Goal: Task Accomplishment & Management: Manage account settings

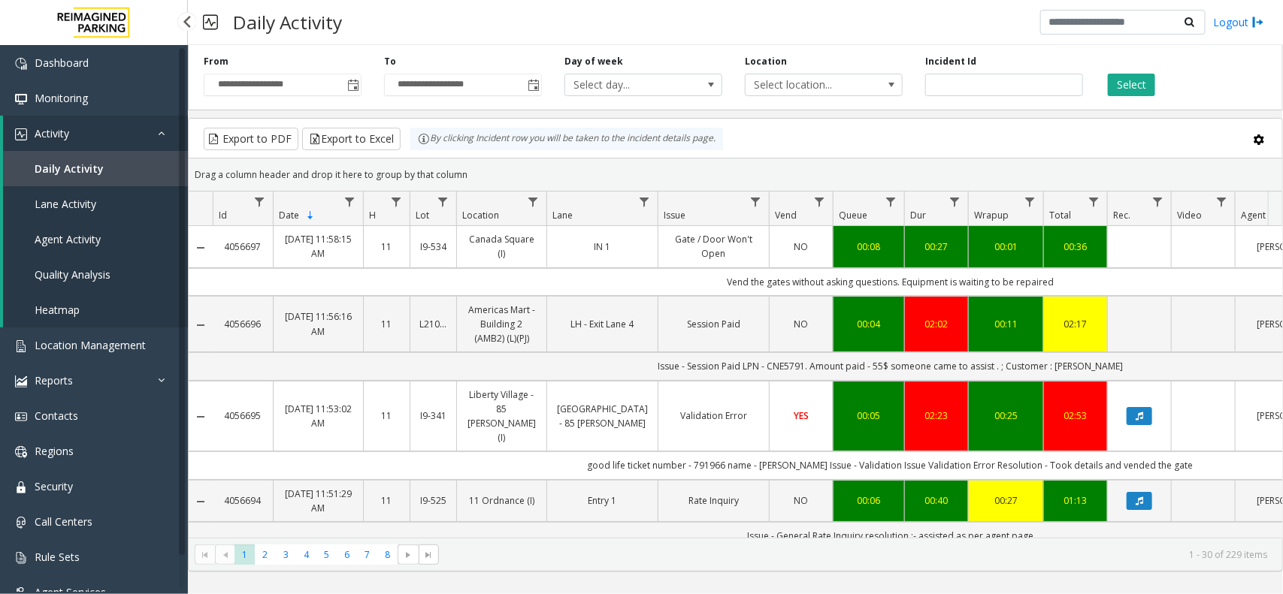
scroll to position [0, 182]
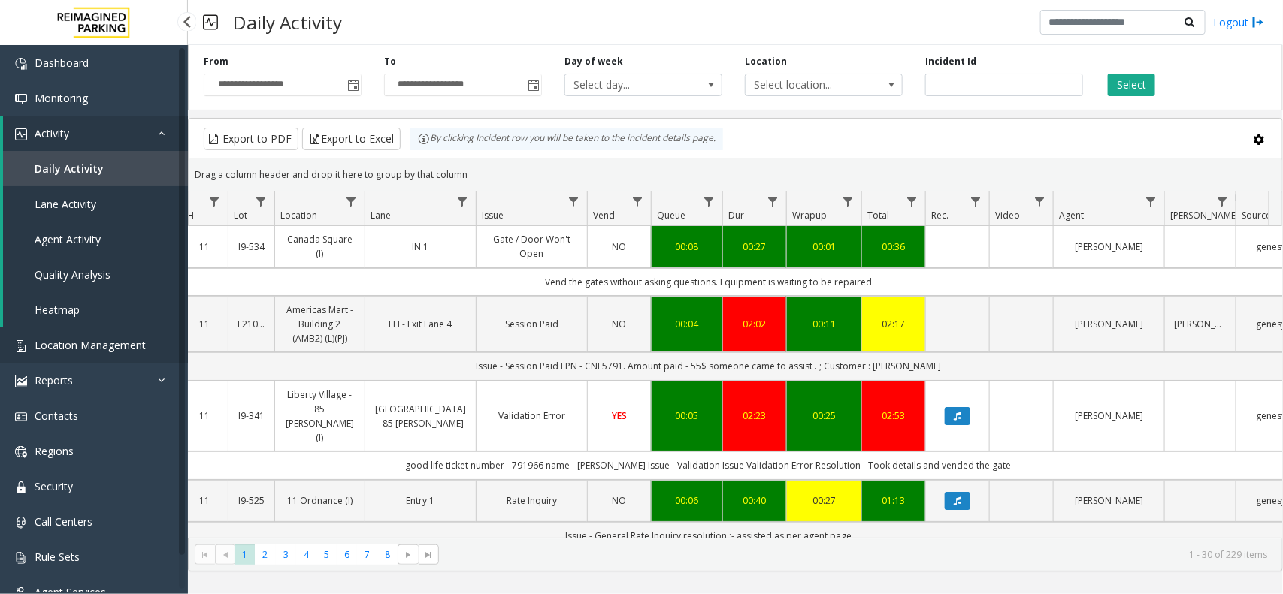
click at [75, 346] on span "Location Management" at bounding box center [90, 345] width 111 height 14
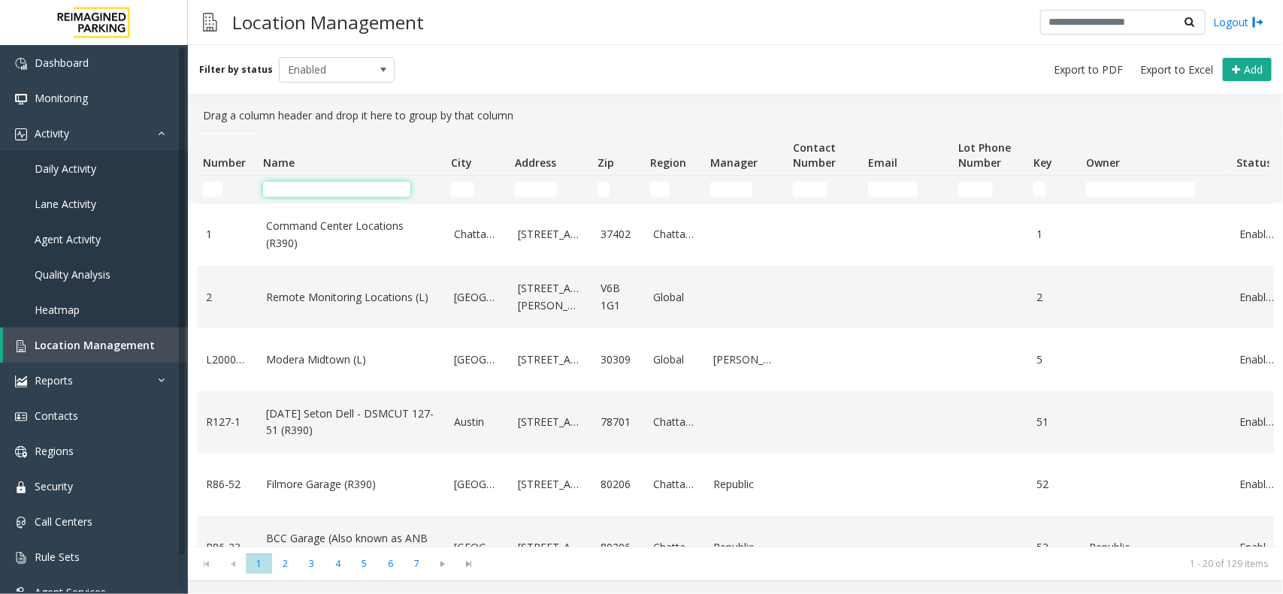
click at [304, 186] on input "Name Filter" at bounding box center [336, 189] width 147 height 15
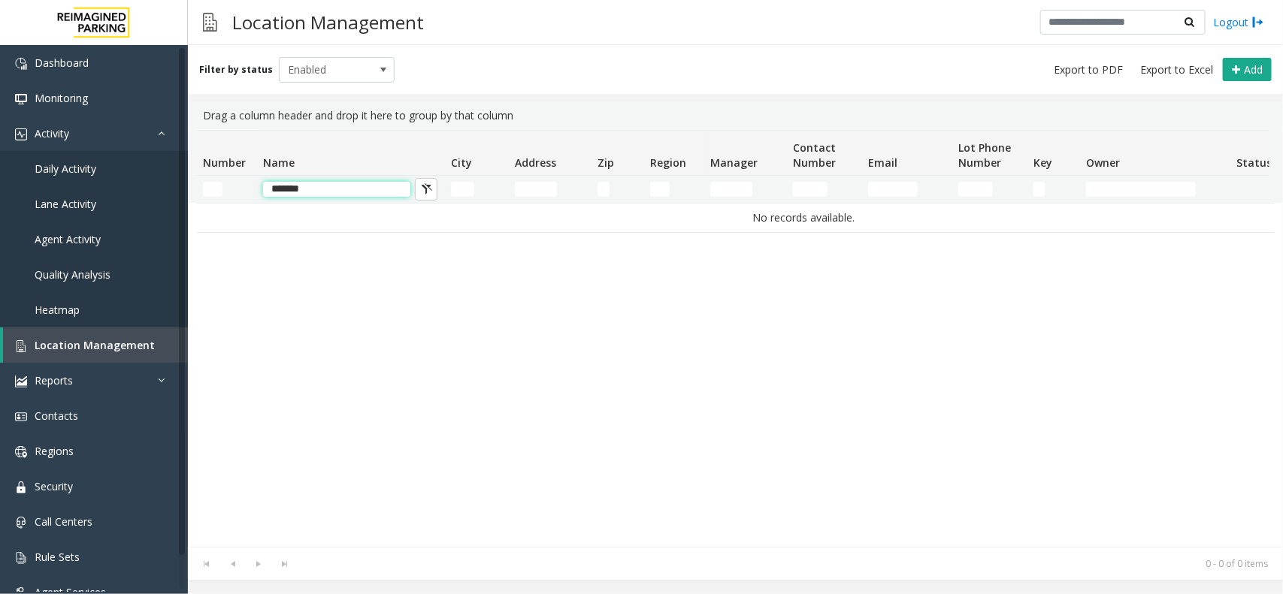
click at [325, 189] on input "*******" at bounding box center [336, 189] width 147 height 15
type input "*"
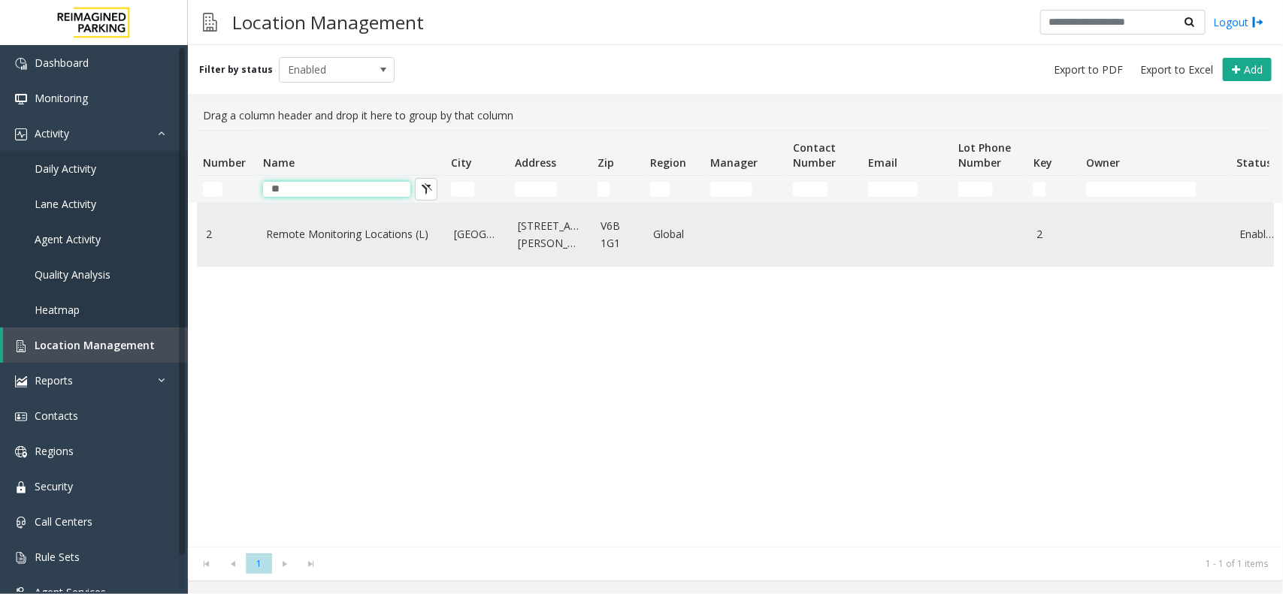
type input "*"
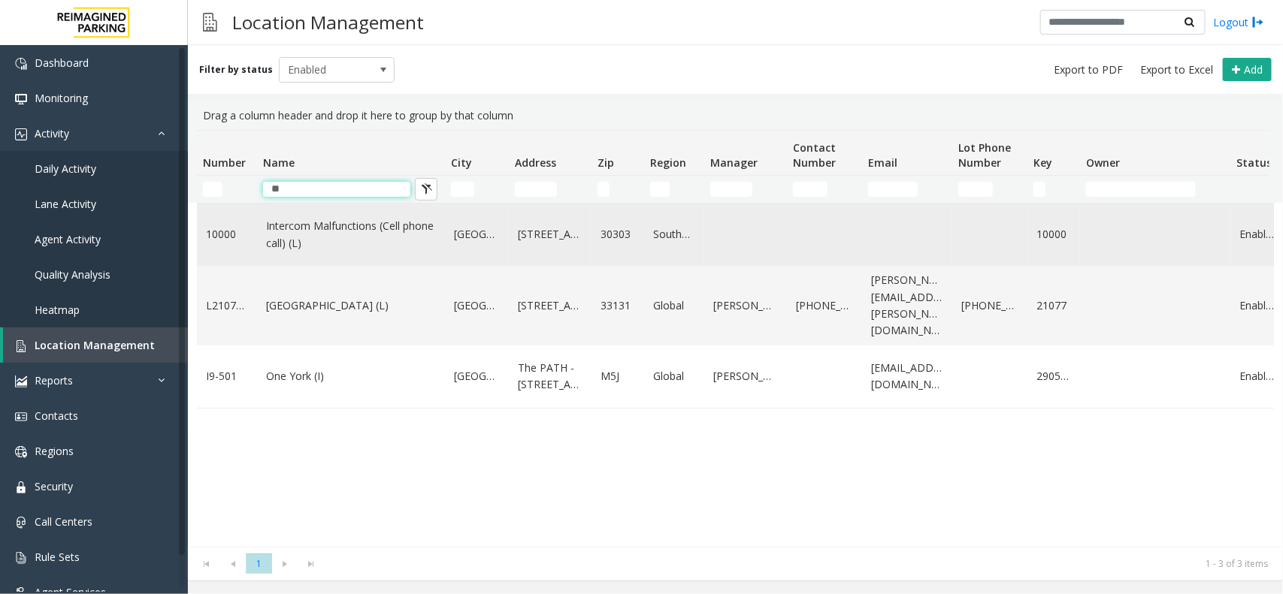
type input "*"
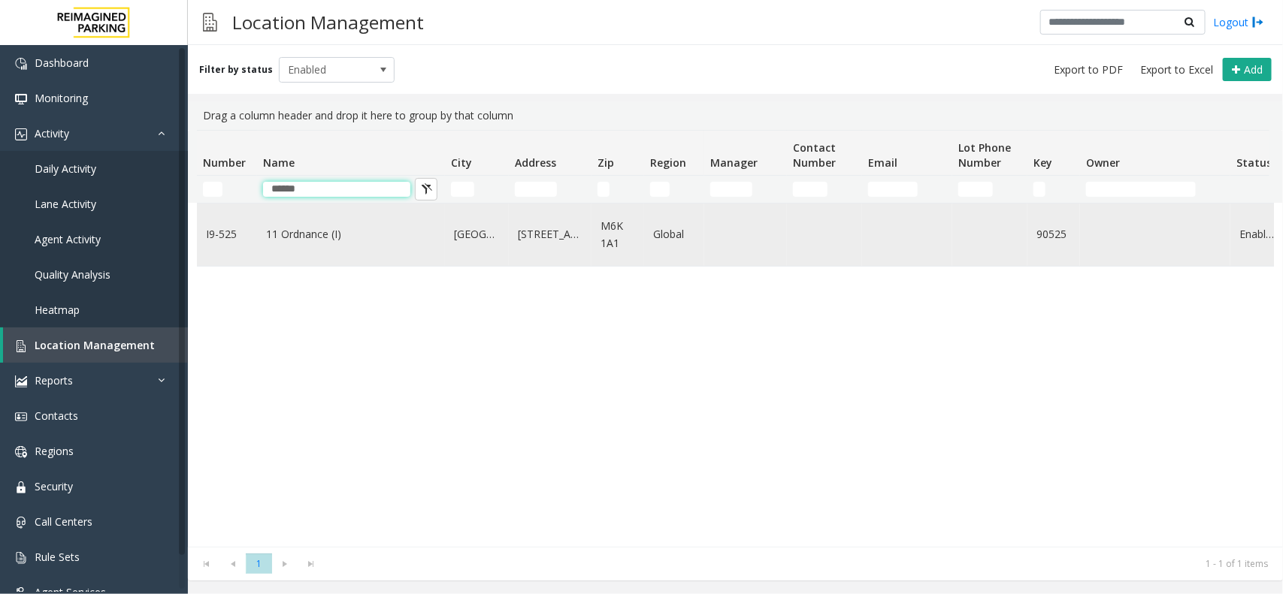
type input "******"
click at [304, 233] on link "11 Ordnance (I)" at bounding box center [351, 234] width 170 height 17
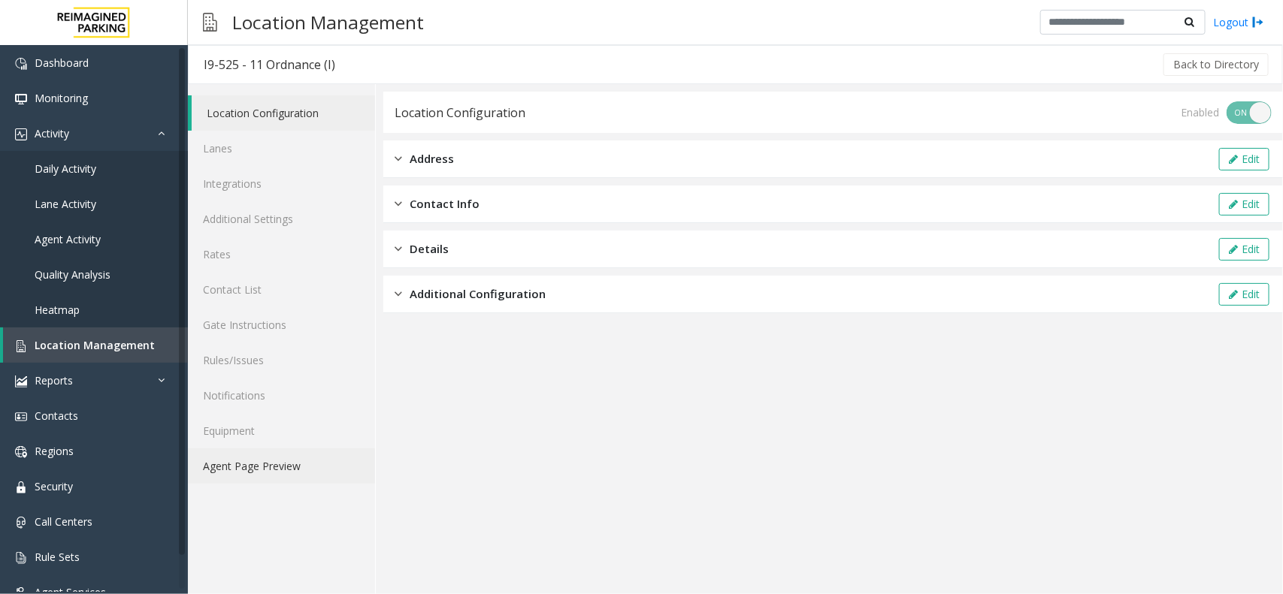
click at [246, 467] on link "Agent Page Preview" at bounding box center [281, 466] width 187 height 35
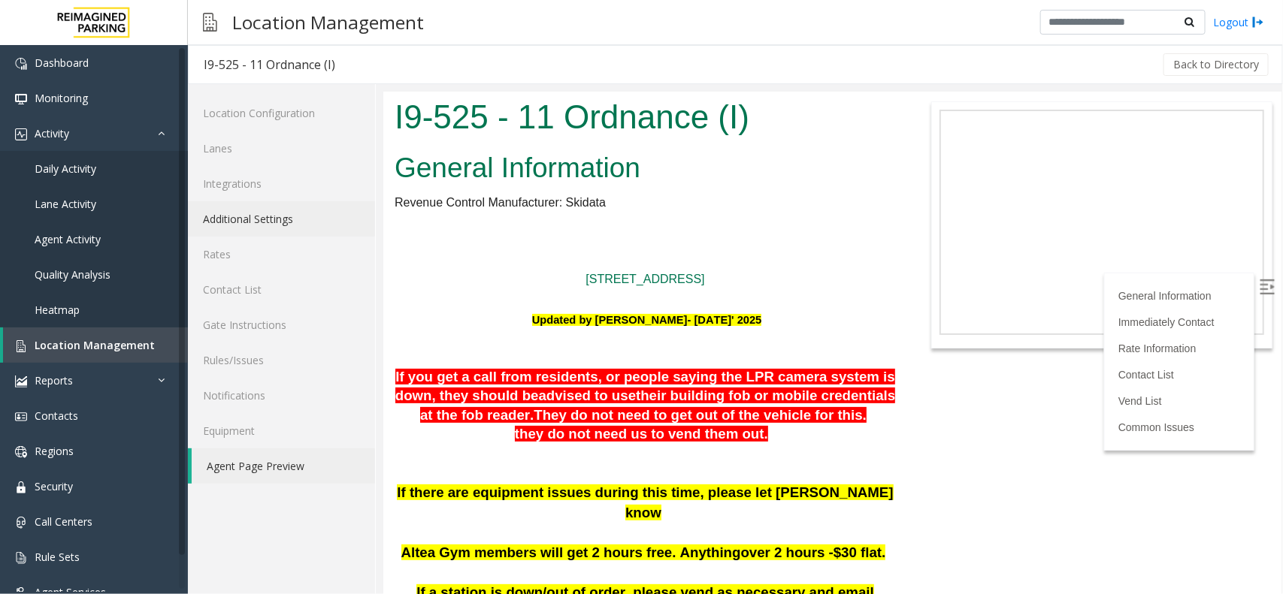
click at [246, 222] on link "Additional Settings" at bounding box center [281, 218] width 187 height 35
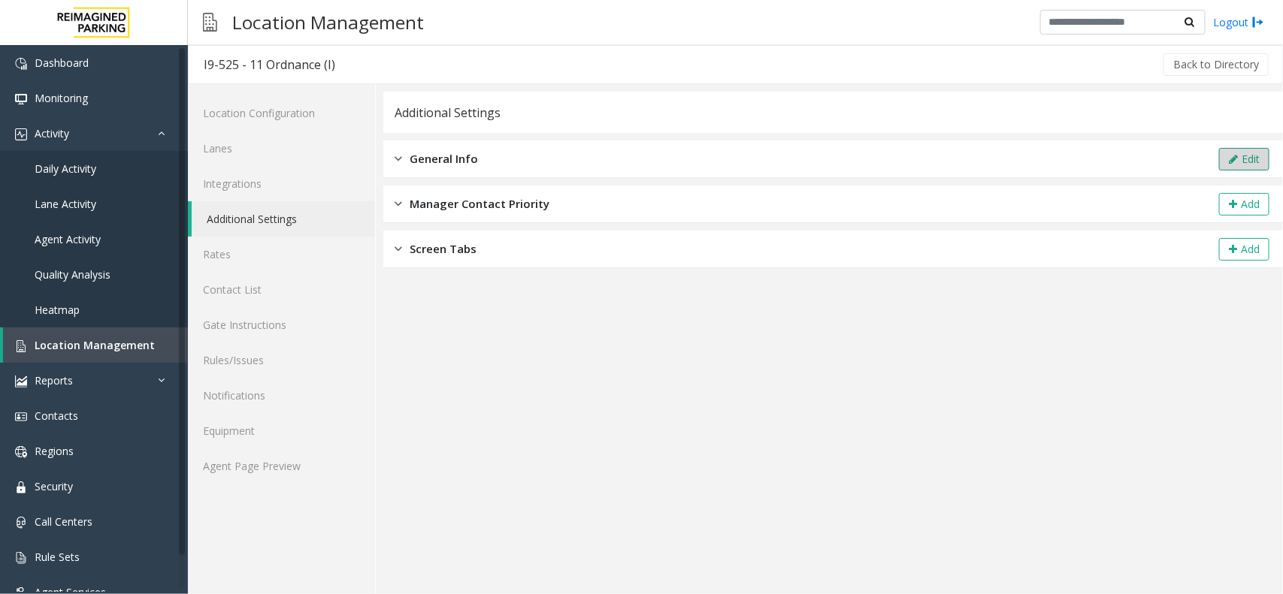
click at [1241, 162] on button "Edit" at bounding box center [1244, 159] width 50 height 23
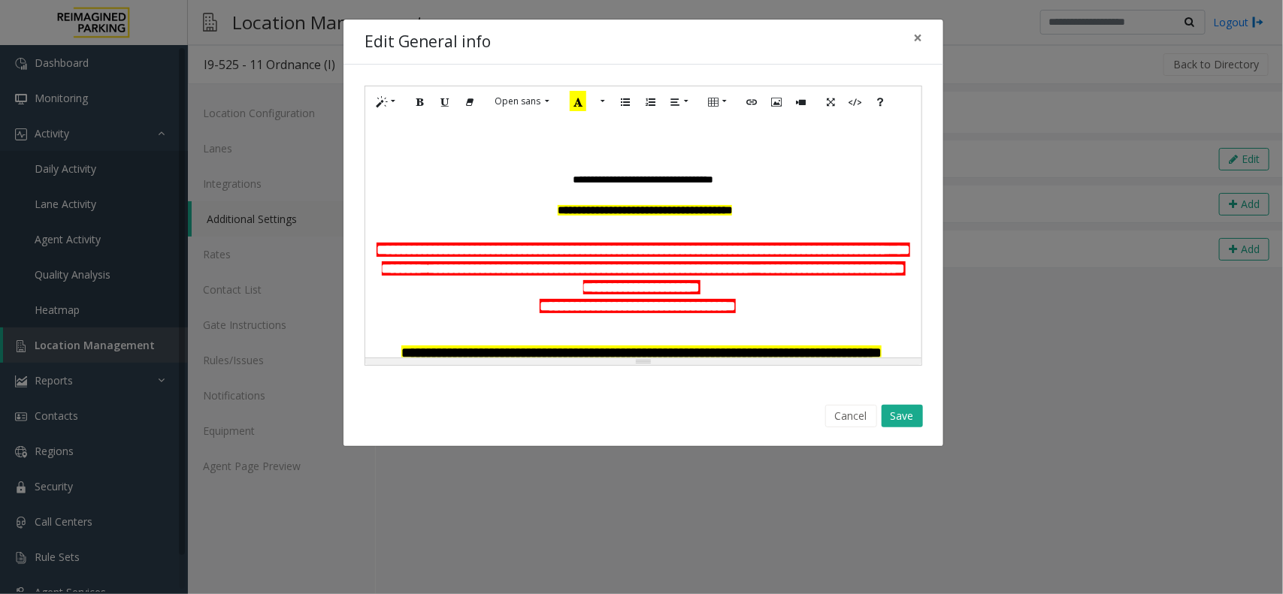
click at [658, 215] on b "**********" at bounding box center [645, 210] width 174 height 11
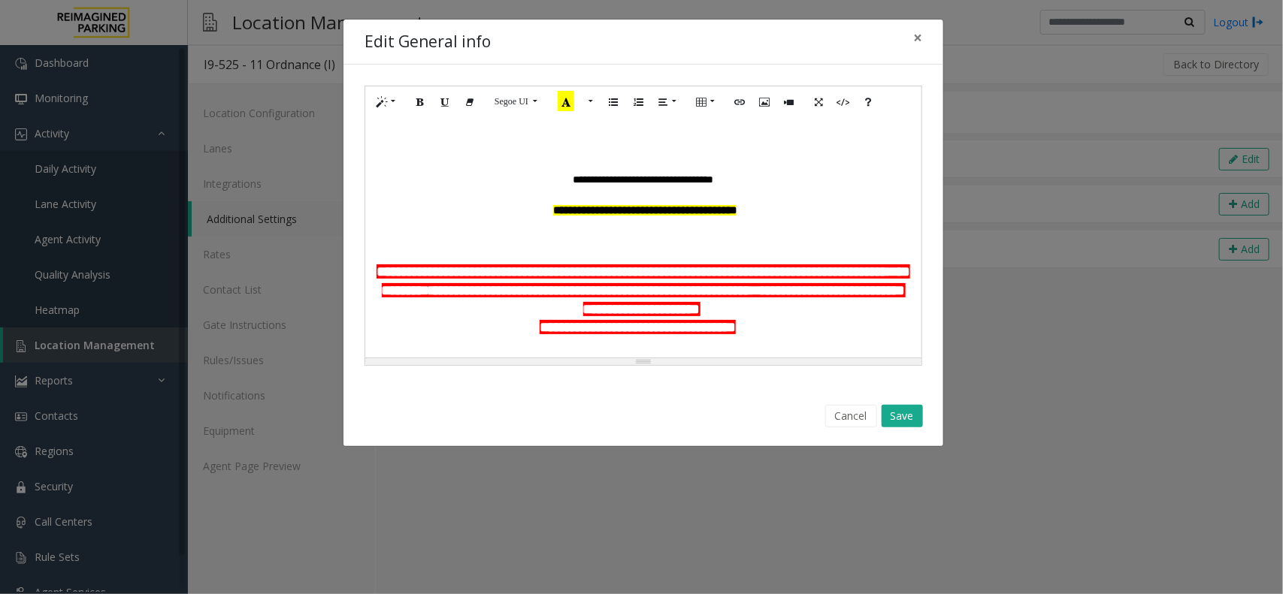
click at [625, 238] on p at bounding box center [643, 233] width 541 height 11
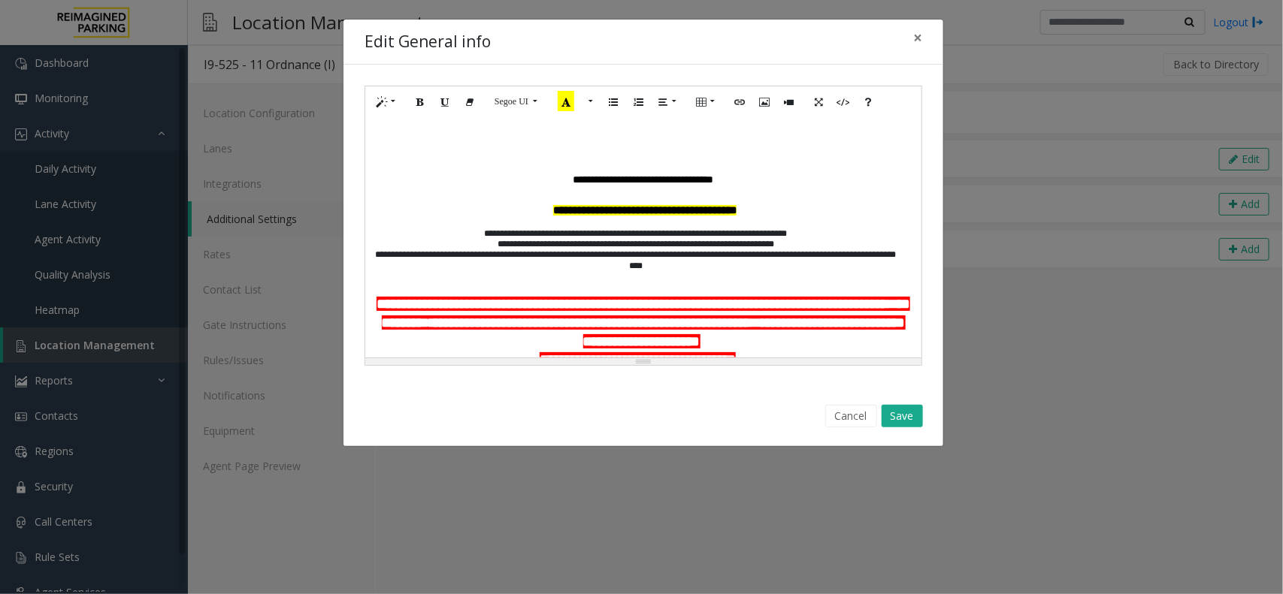
click at [707, 268] on p "**********" at bounding box center [636, 260] width 526 height 22
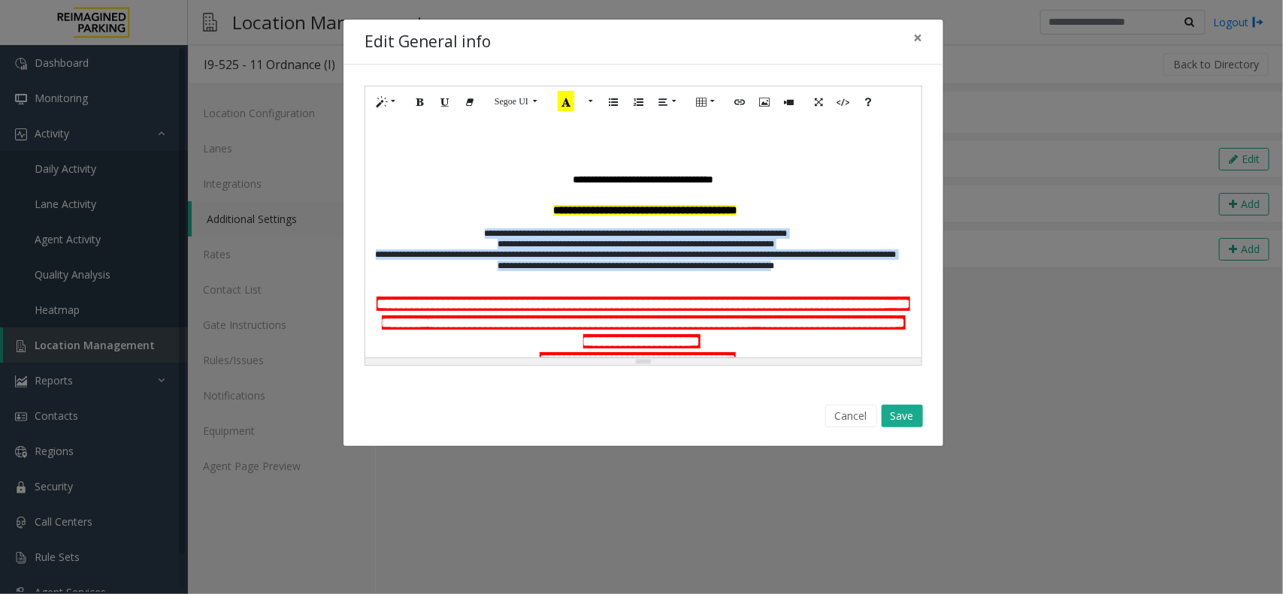
drag, startPoint x: 812, startPoint y: 267, endPoint x: 463, endPoint y: 235, distance: 350.1
click at [572, 100] on icon "Recent Color" at bounding box center [566, 101] width 17 height 20
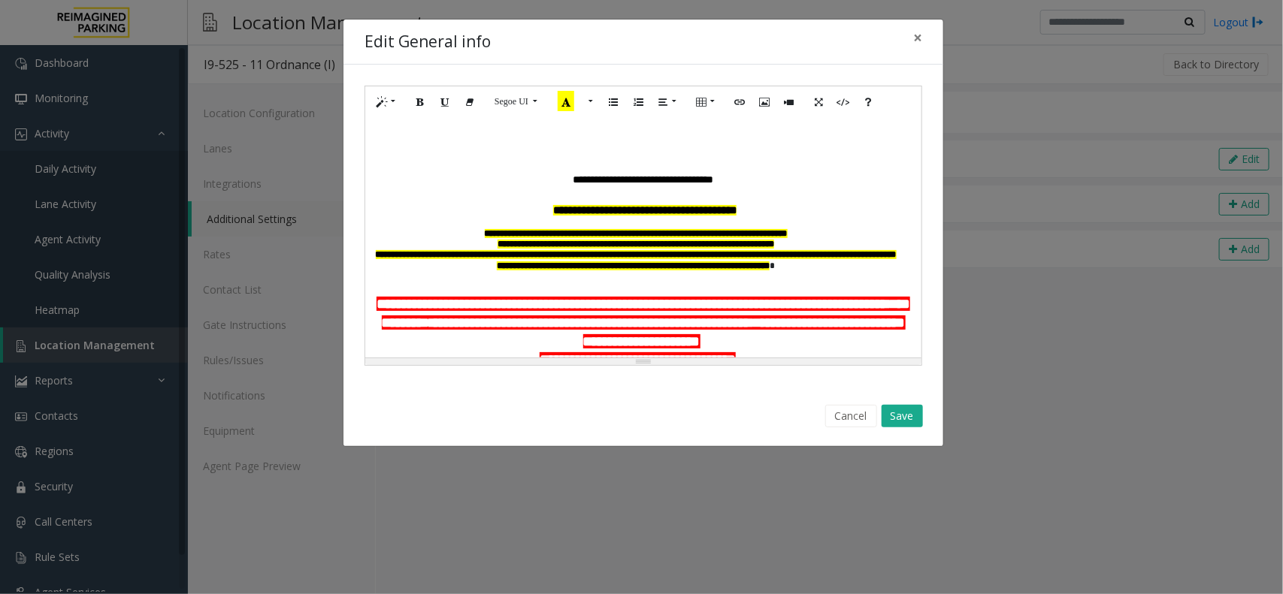
click at [745, 283] on p at bounding box center [643, 289] width 541 height 14
click at [485, 231] on font "**********" at bounding box center [636, 233] width 303 height 9
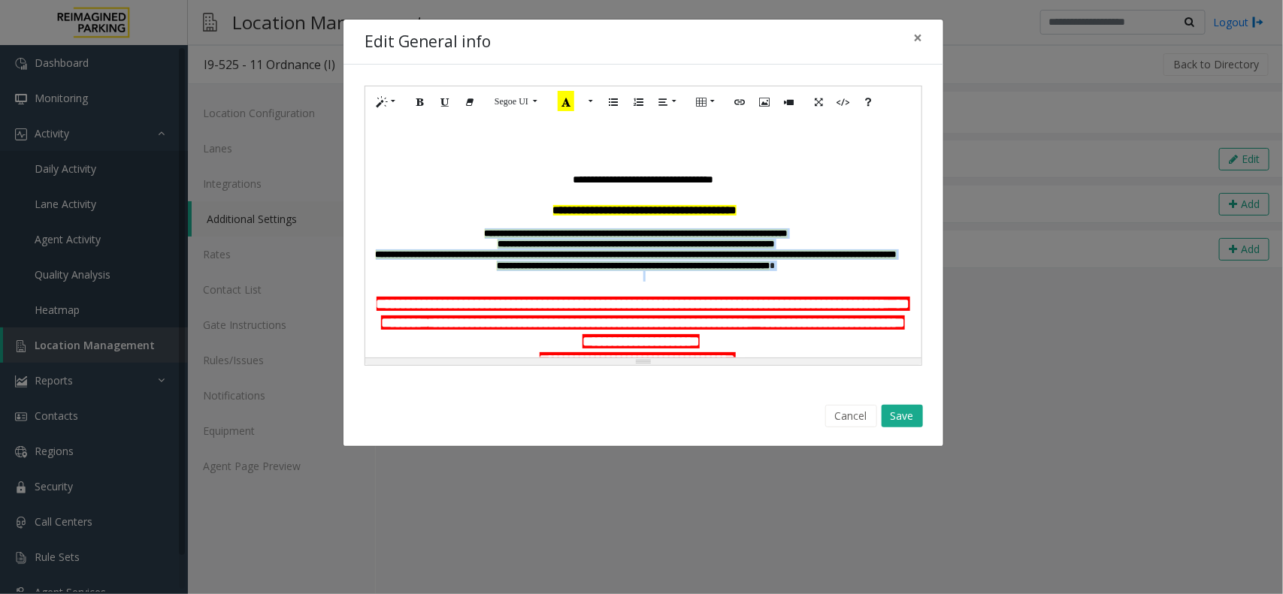
drag, startPoint x: 834, startPoint y: 273, endPoint x: 464, endPoint y: 238, distance: 371.3
drag, startPoint x: 658, startPoint y: 246, endPoint x: 591, endPoint y: 249, distance: 67.0
click at [591, 250] on font "**********" at bounding box center [636, 260] width 521 height 20
drag, startPoint x: 716, startPoint y: 264, endPoint x: 459, endPoint y: 234, distance: 258.7
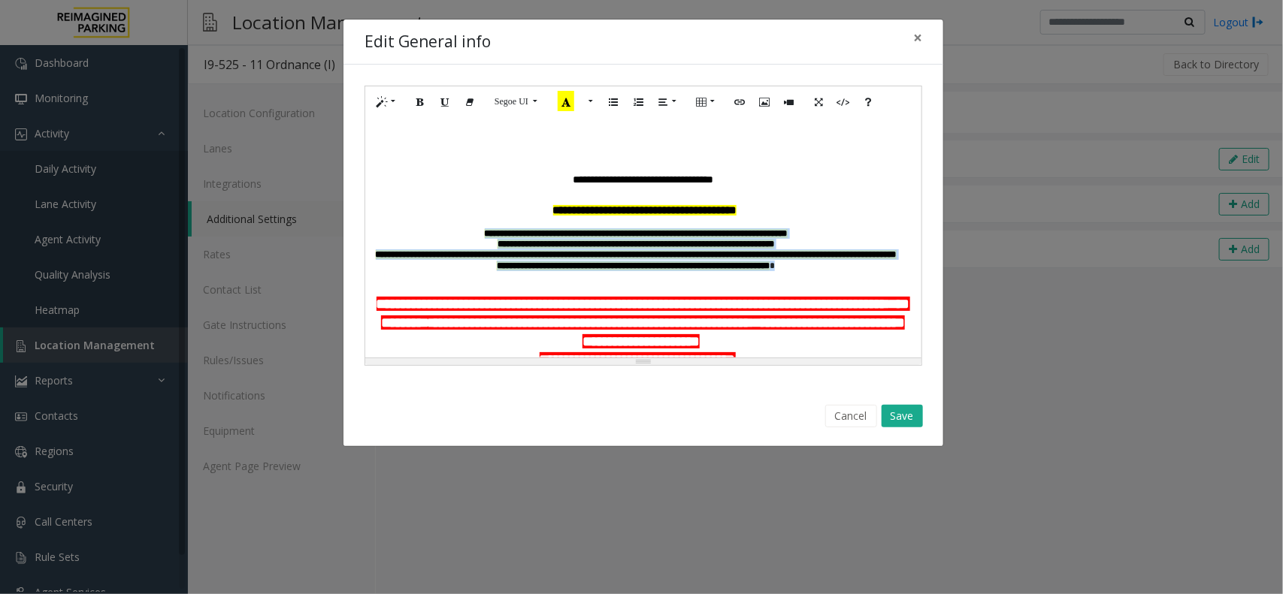
click at [537, 103] on button "Segoe UI" at bounding box center [515, 101] width 59 height 23
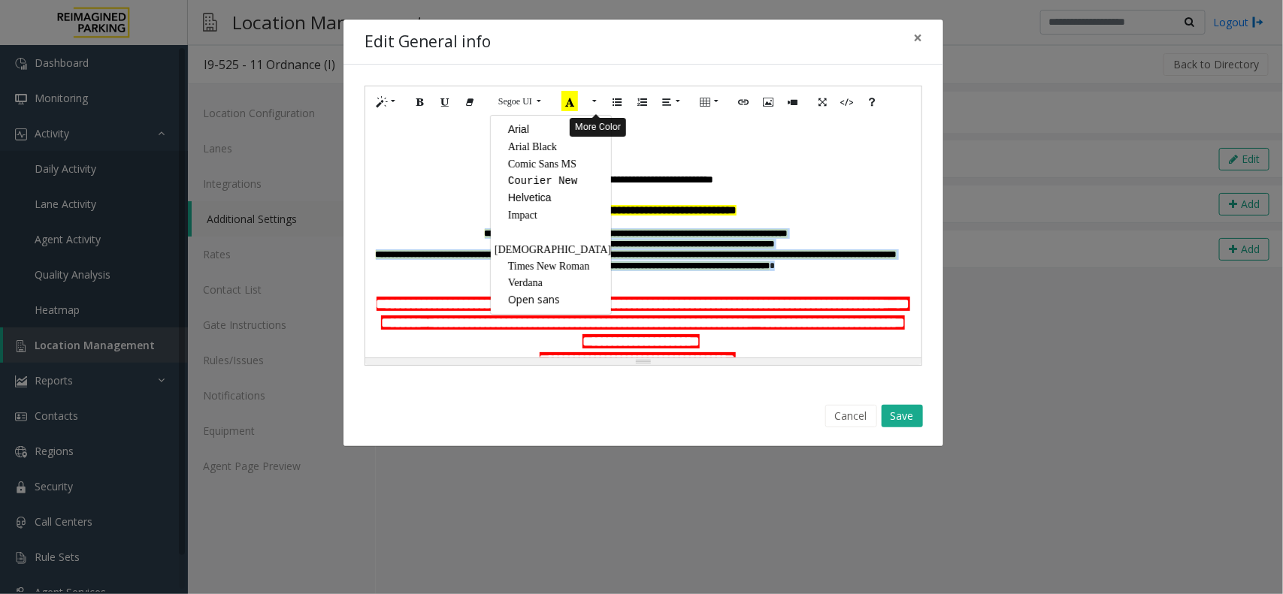
click at [595, 98] on button "More Color" at bounding box center [592, 101] width 15 height 23
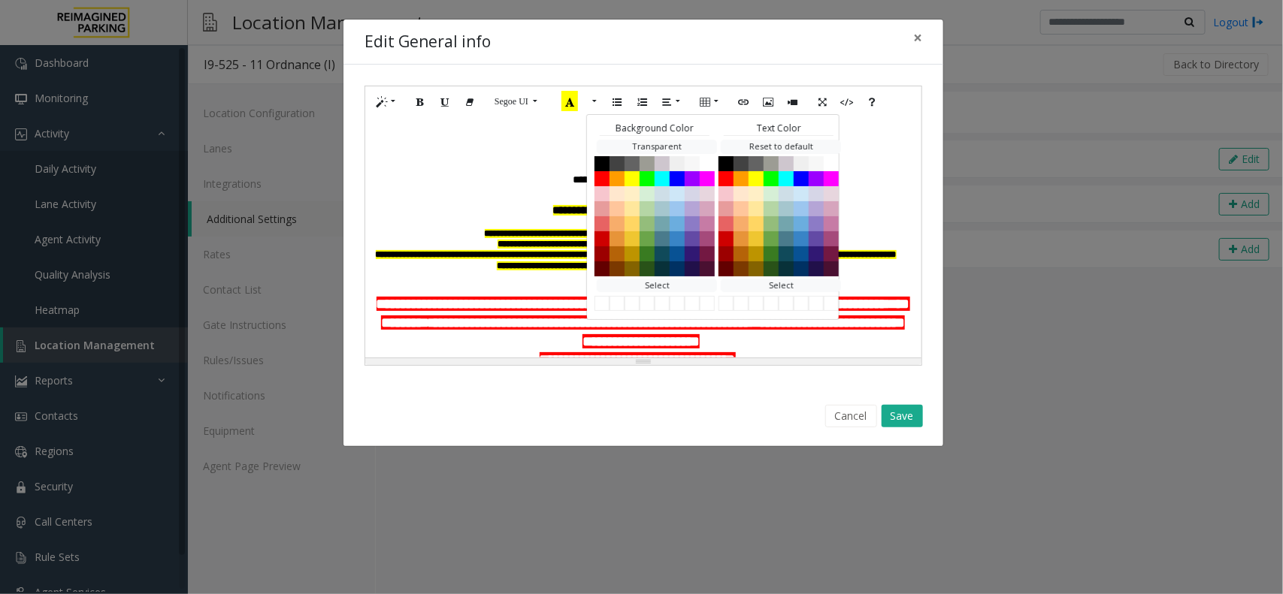
click at [865, 207] on p "**********" at bounding box center [643, 211] width 540 height 14
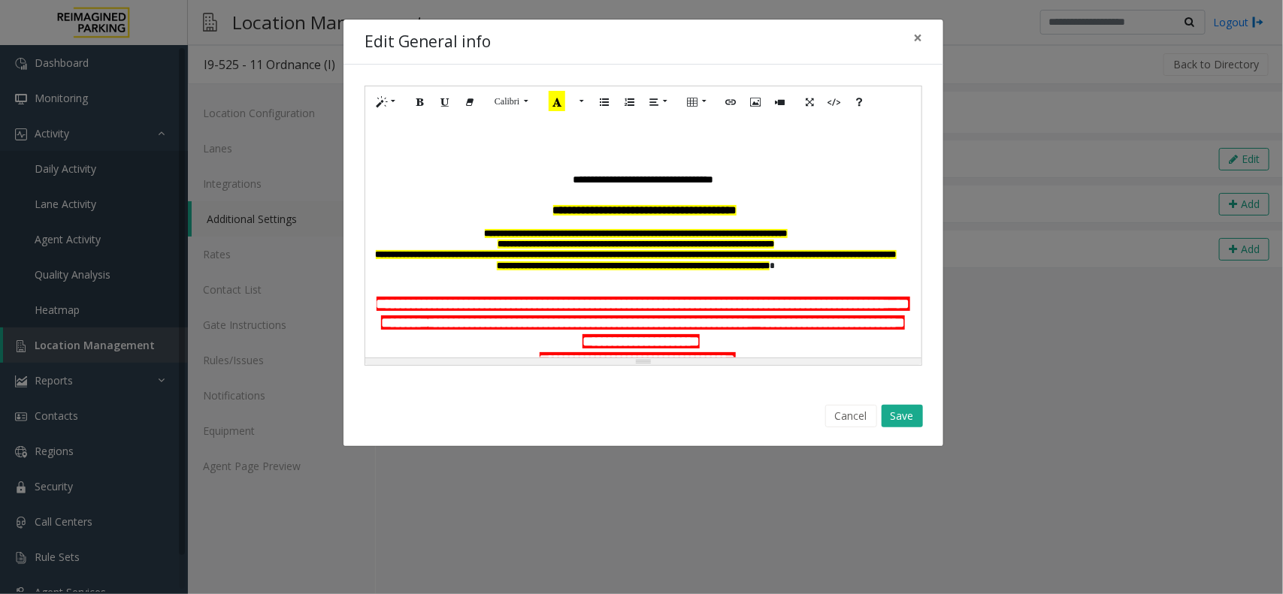
click at [532, 237] on font "**********" at bounding box center [636, 233] width 303 height 9
click at [384, 102] on icon "Style" at bounding box center [381, 101] width 9 height 13
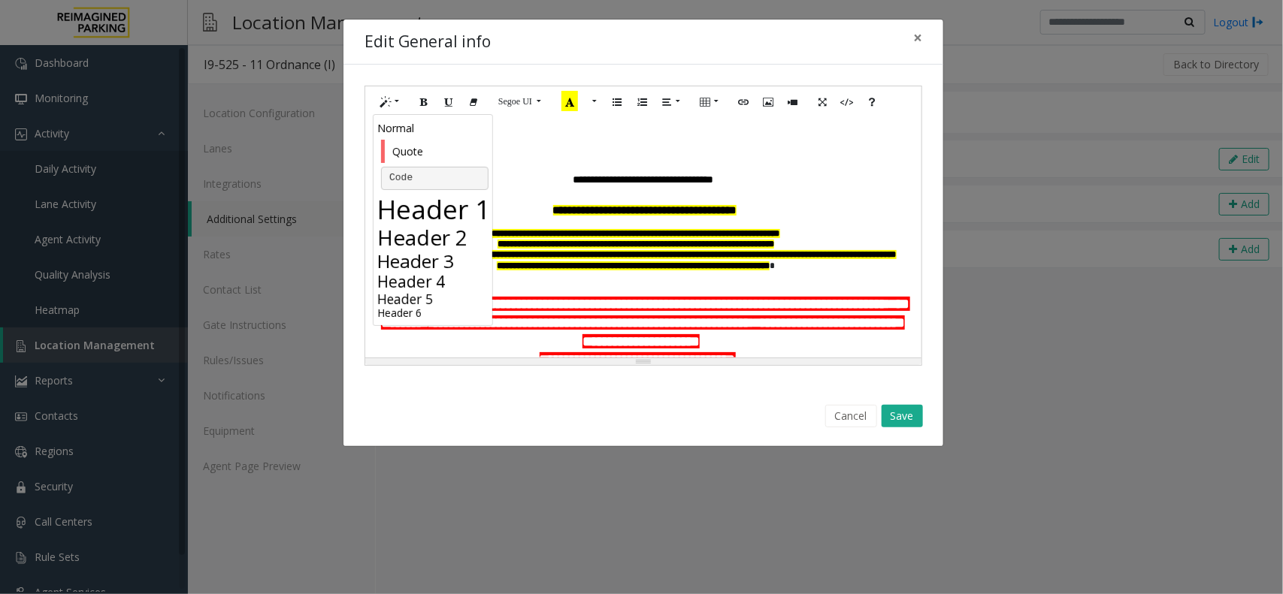
click at [860, 231] on p "**********" at bounding box center [636, 233] width 526 height 11
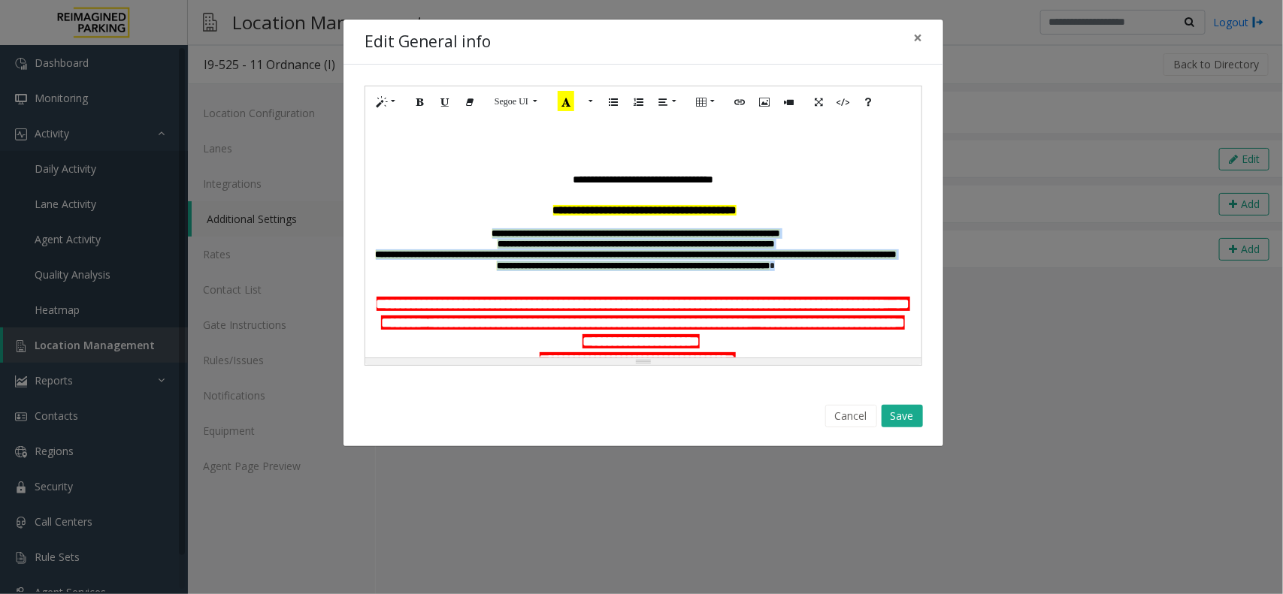
drag, startPoint x: 835, startPoint y: 267, endPoint x: 458, endPoint y: 238, distance: 377.6
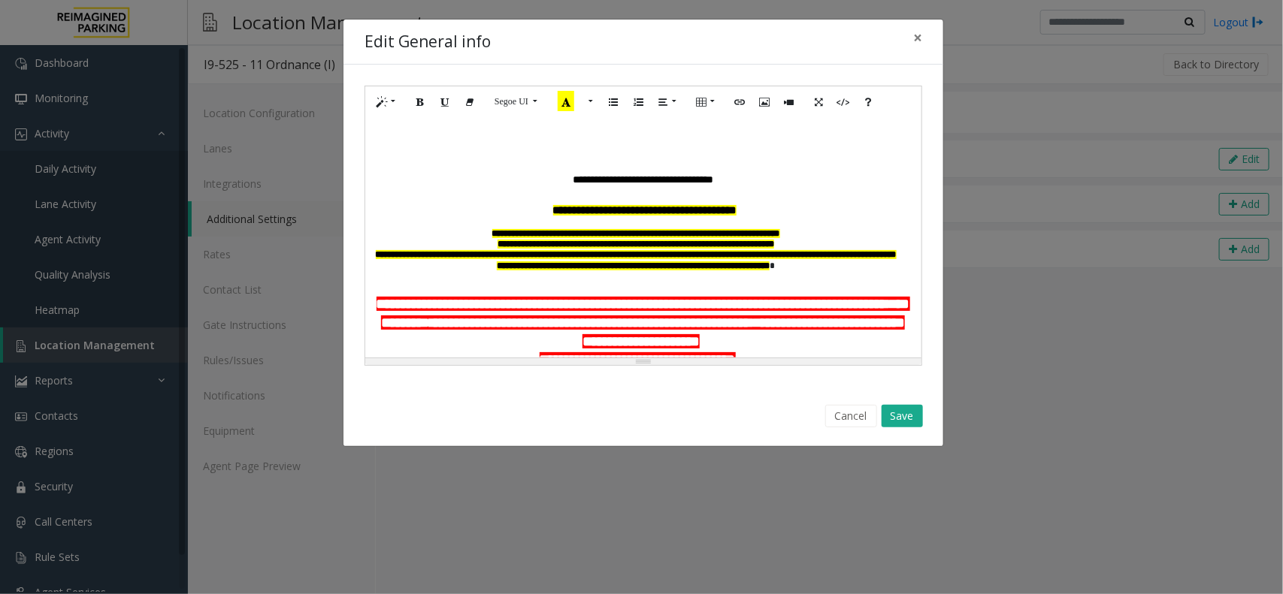
click at [873, 280] on p at bounding box center [643, 276] width 540 height 11
click at [859, 283] on p at bounding box center [643, 289] width 540 height 14
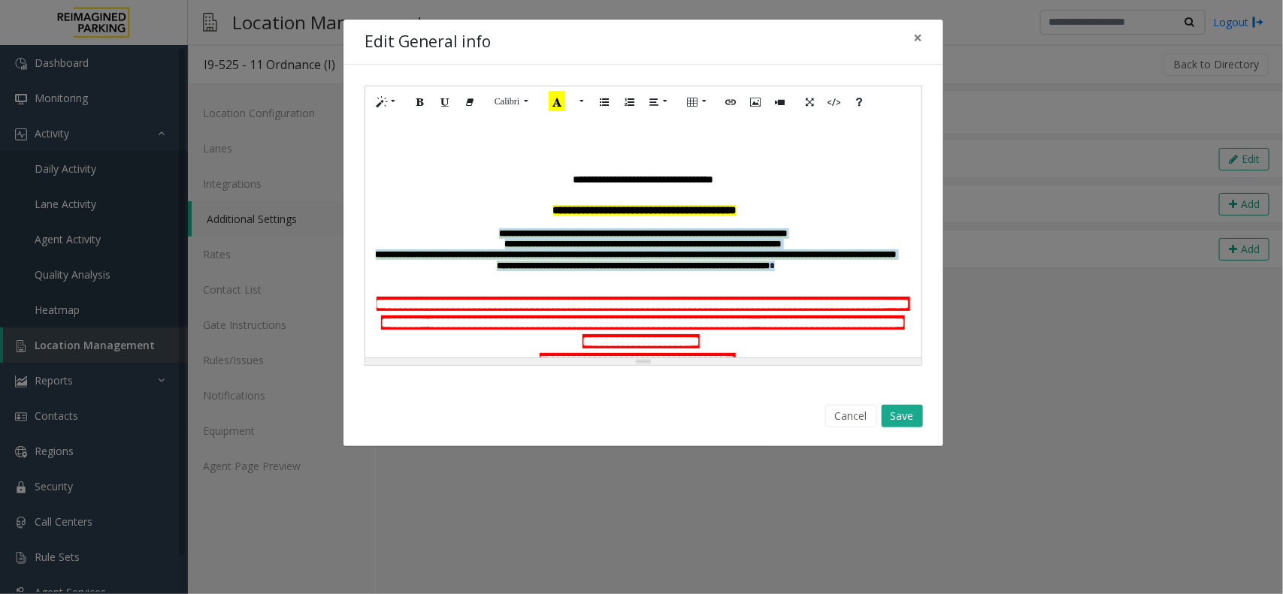
drag, startPoint x: 829, startPoint y: 265, endPoint x: 473, endPoint y: 235, distance: 356.7
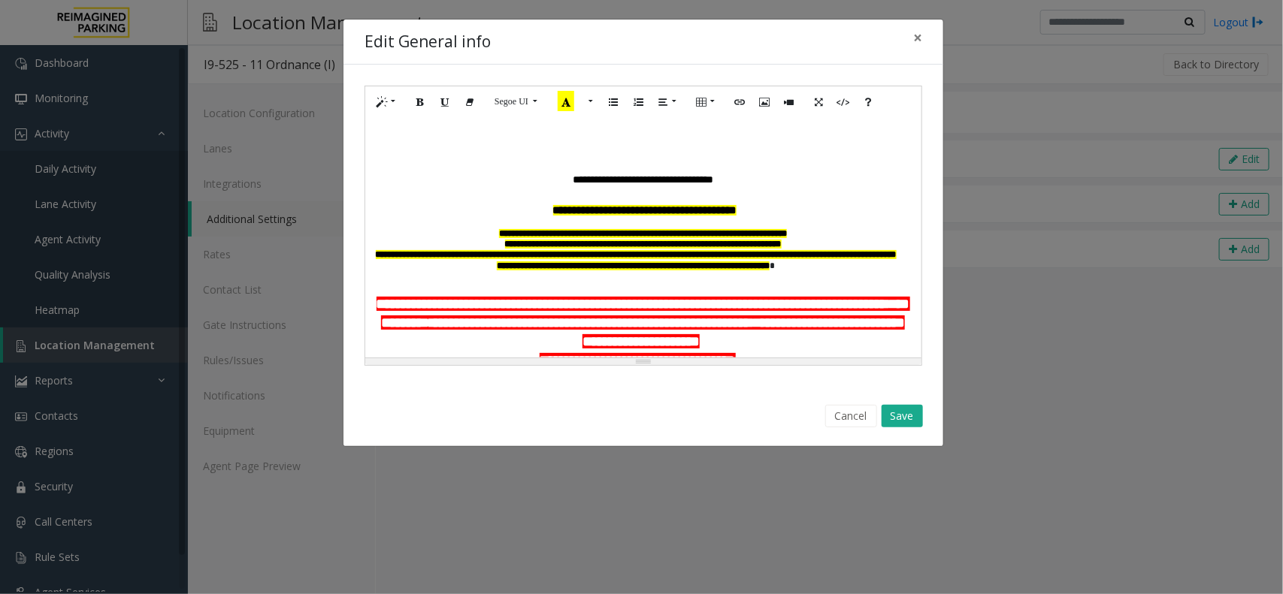
click at [708, 278] on p at bounding box center [643, 276] width 540 height 11
click at [906, 425] on button "Save" at bounding box center [901, 416] width 41 height 23
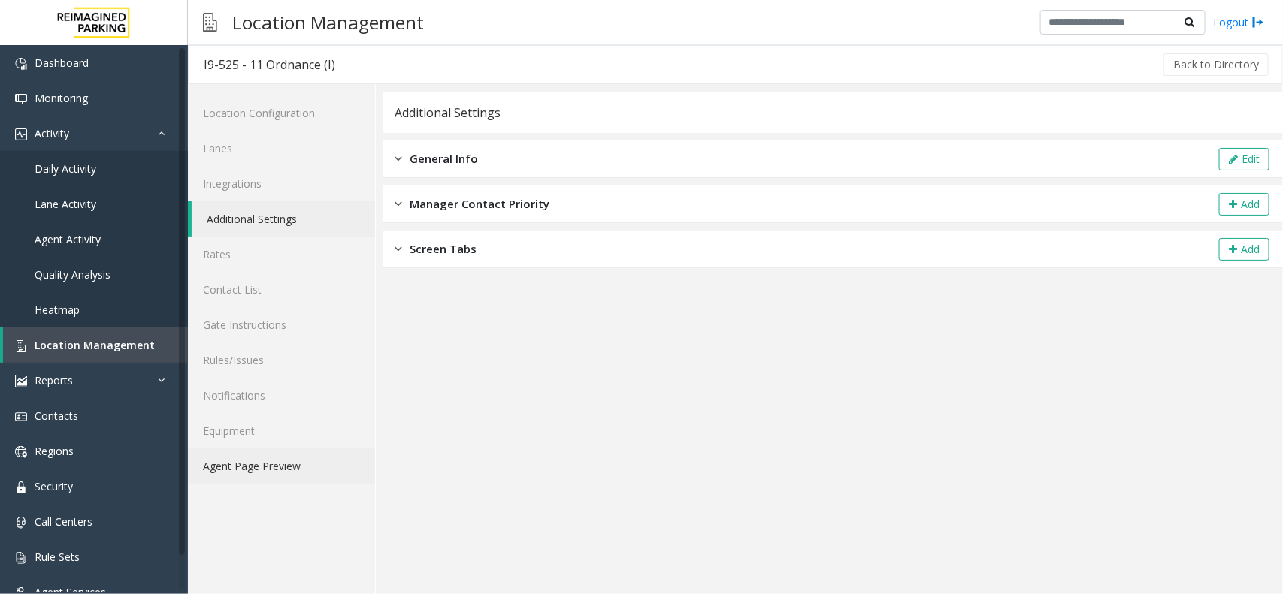
click at [265, 470] on link "Agent Page Preview" at bounding box center [281, 466] width 187 height 35
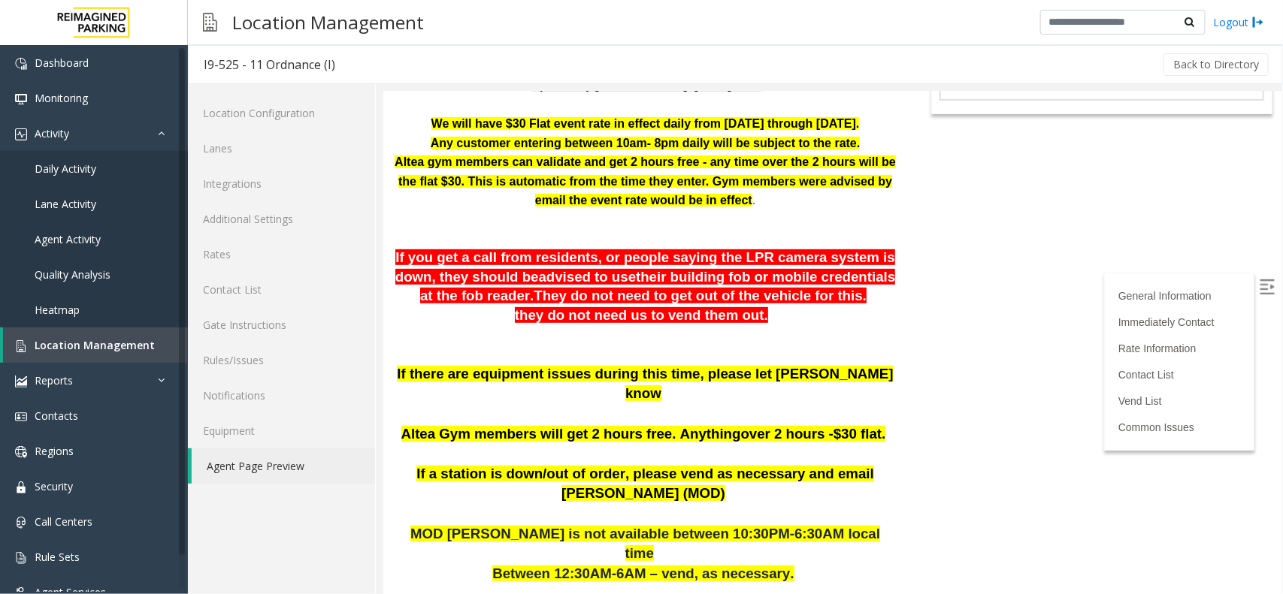
scroll to position [188, 0]
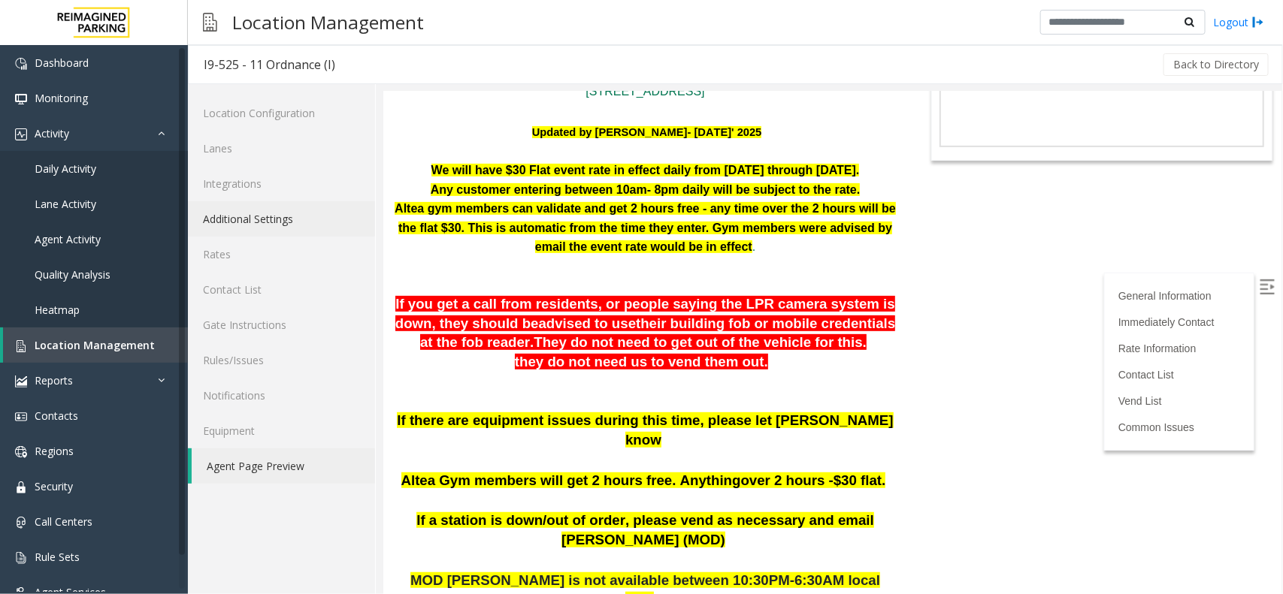
click at [231, 218] on link "Additional Settings" at bounding box center [281, 218] width 187 height 35
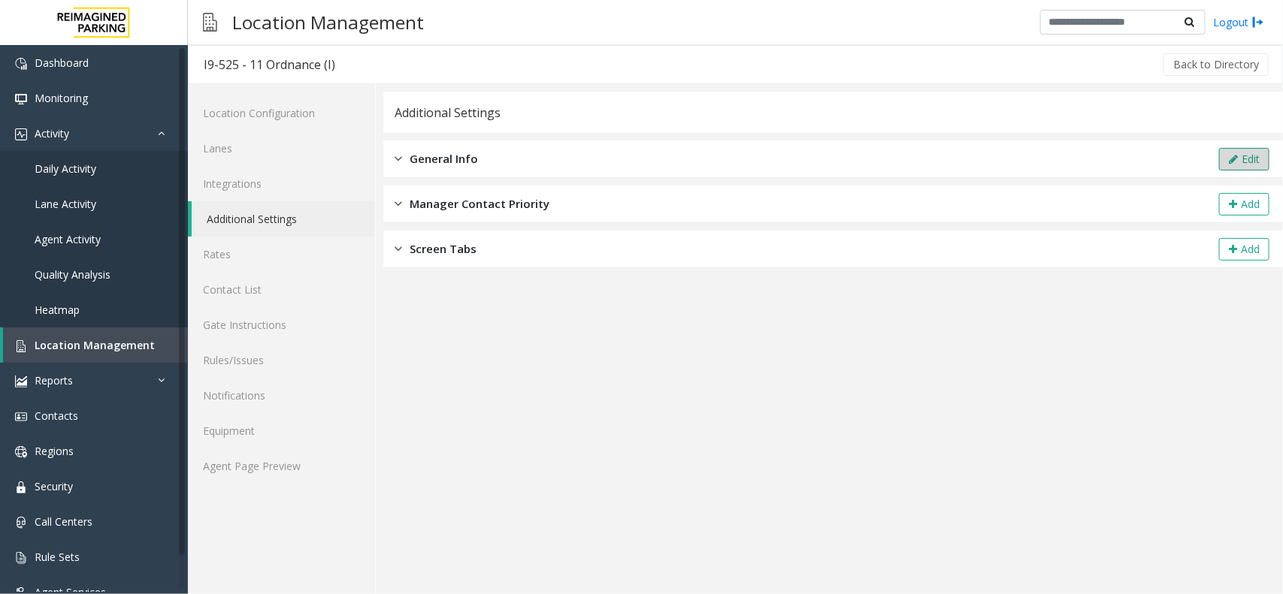
click at [1250, 158] on button "Edit" at bounding box center [1244, 159] width 50 height 23
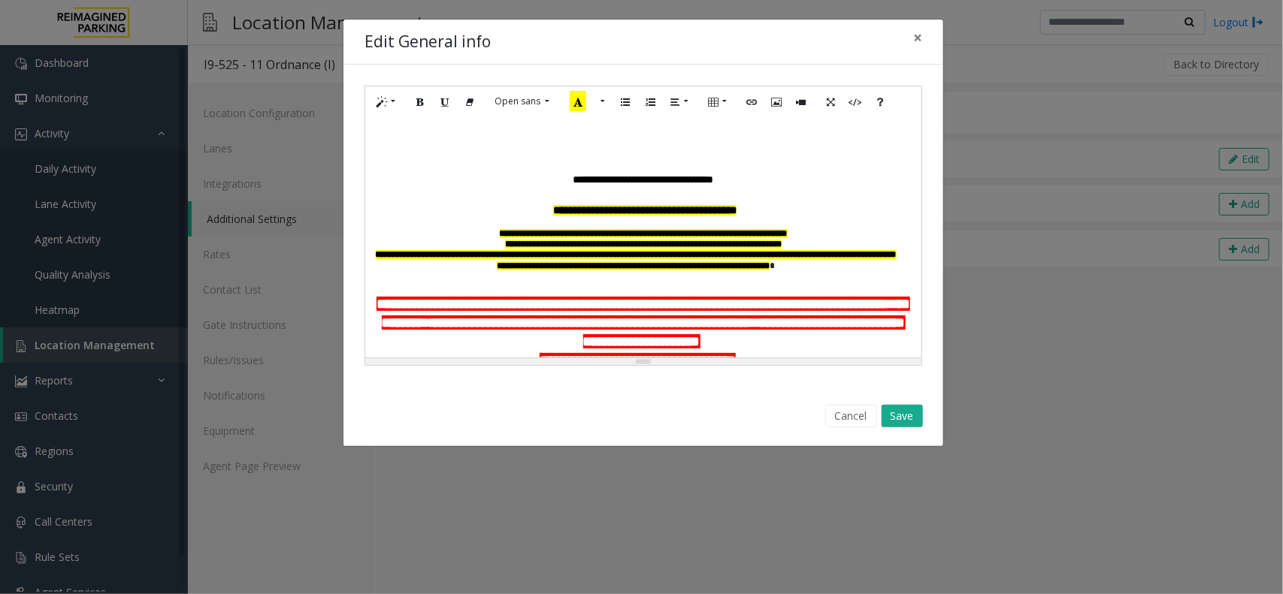
click at [639, 284] on p at bounding box center [643, 289] width 541 height 14
click at [656, 283] on p at bounding box center [643, 289] width 541 height 14
click at [842, 261] on p "**********" at bounding box center [636, 260] width 526 height 22
click at [695, 287] on p at bounding box center [643, 289] width 541 height 14
click at [377, 288] on p at bounding box center [643, 289] width 541 height 14
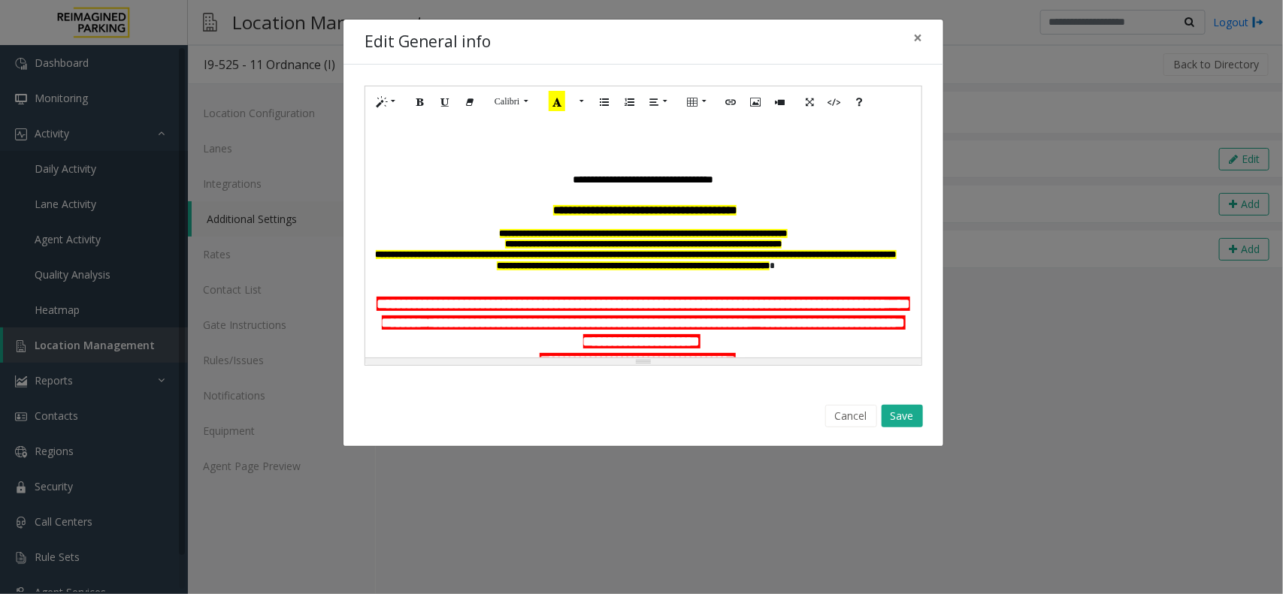
click at [381, 301] on p "**********" at bounding box center [643, 323] width 544 height 56
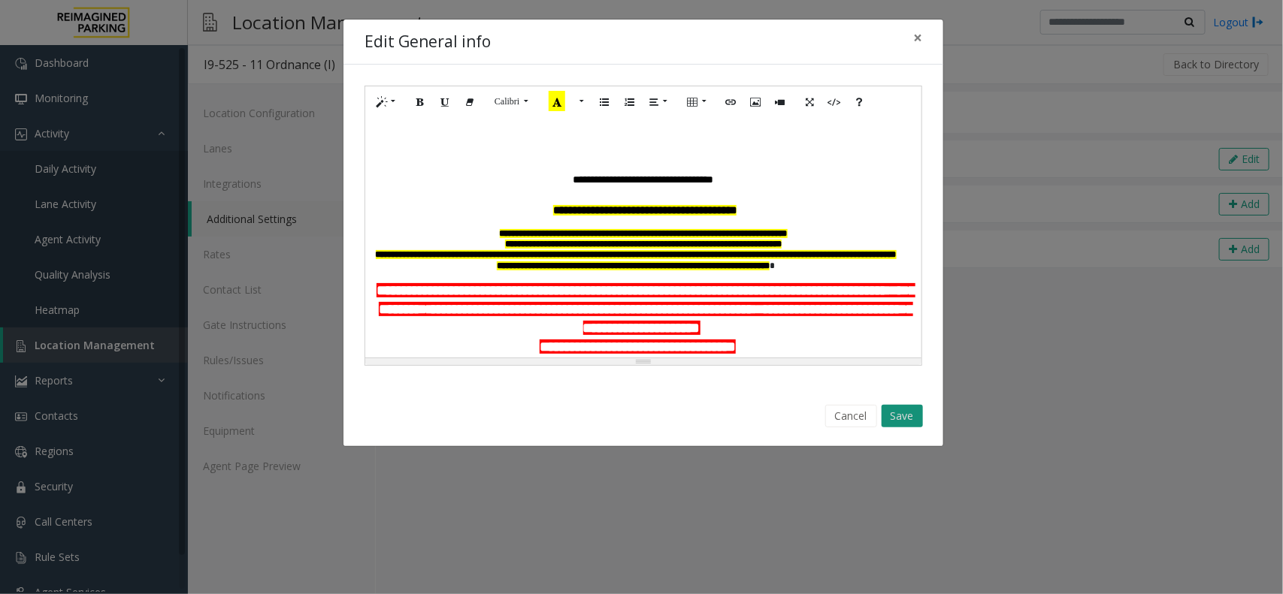
click at [899, 425] on button "Save" at bounding box center [901, 416] width 41 height 23
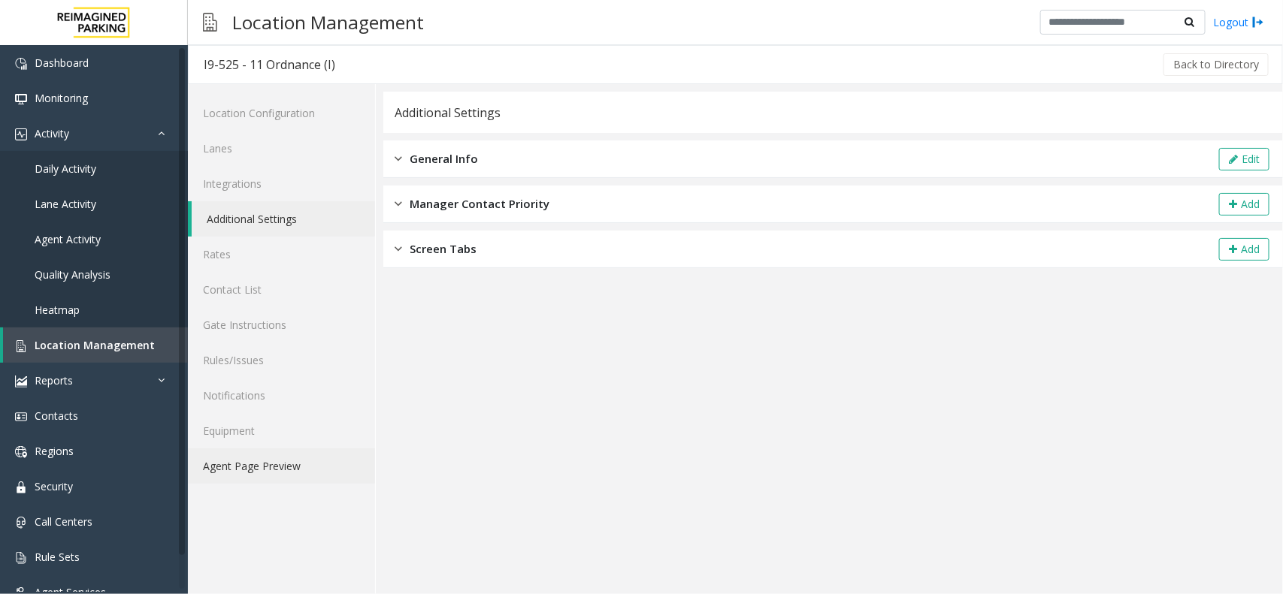
click at [267, 464] on link "Agent Page Preview" at bounding box center [281, 466] width 187 height 35
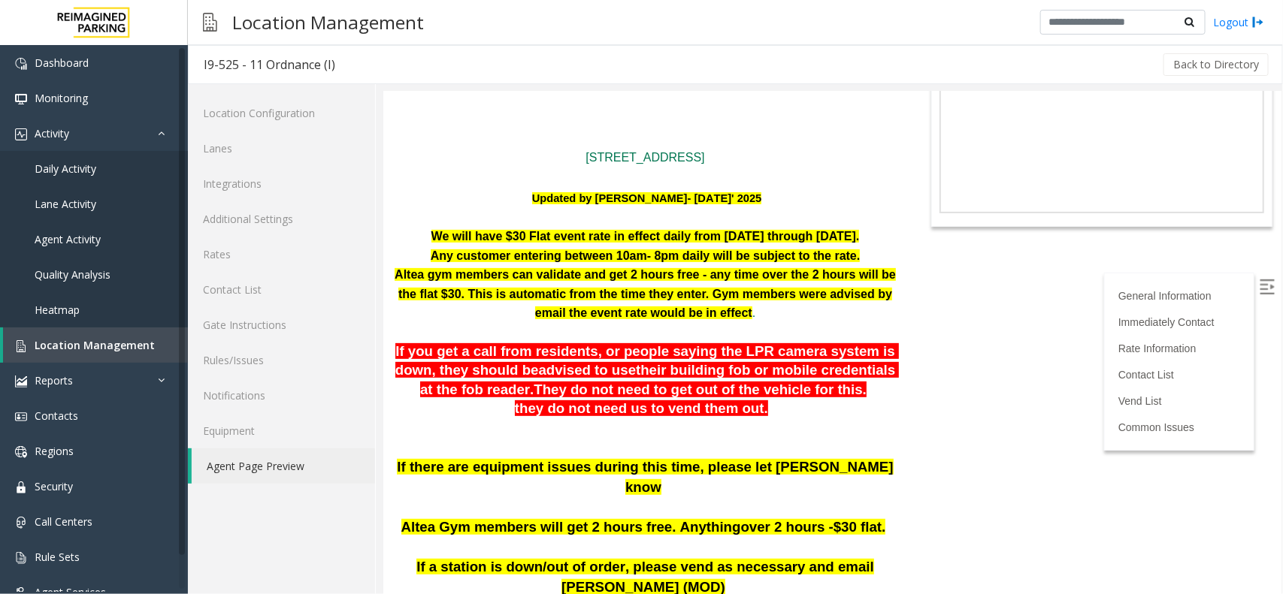
scroll to position [94, 0]
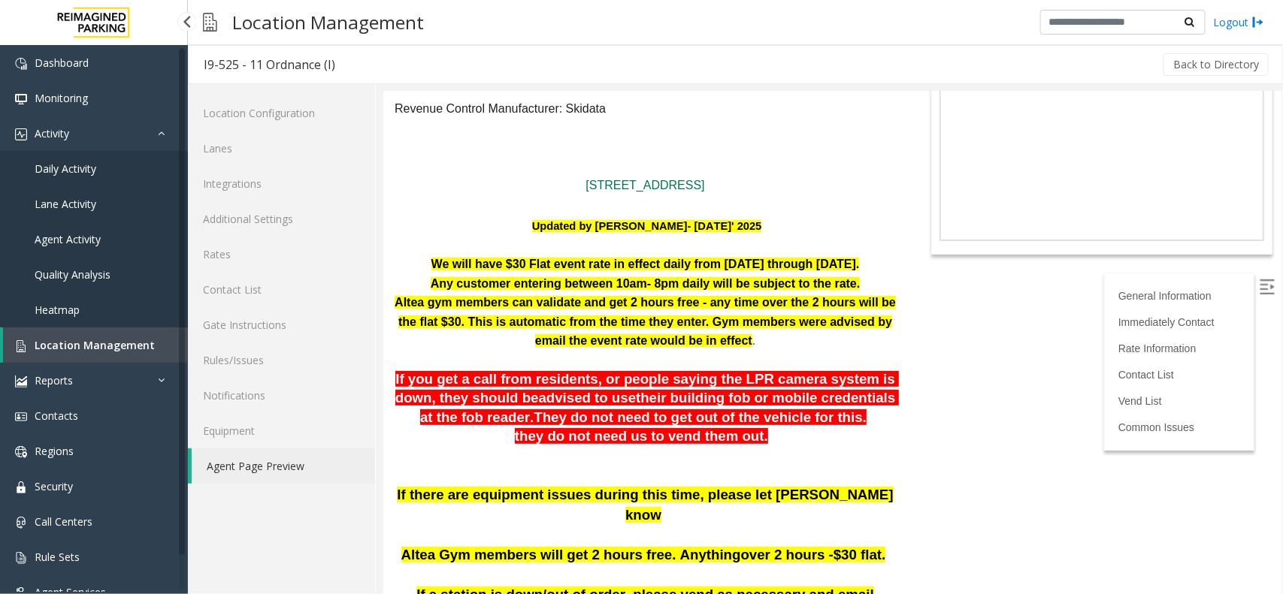
drag, startPoint x: 343, startPoint y: 66, endPoint x: 203, endPoint y: 66, distance: 139.8
click at [203, 66] on h3 "I9-525 - 11 Ordnance (I)" at bounding box center [270, 64] width 162 height 35
copy div "I9-525 - 11 Ordnance (I)"
drag, startPoint x: 760, startPoint y: 343, endPoint x: 407, endPoint y: 264, distance: 361.9
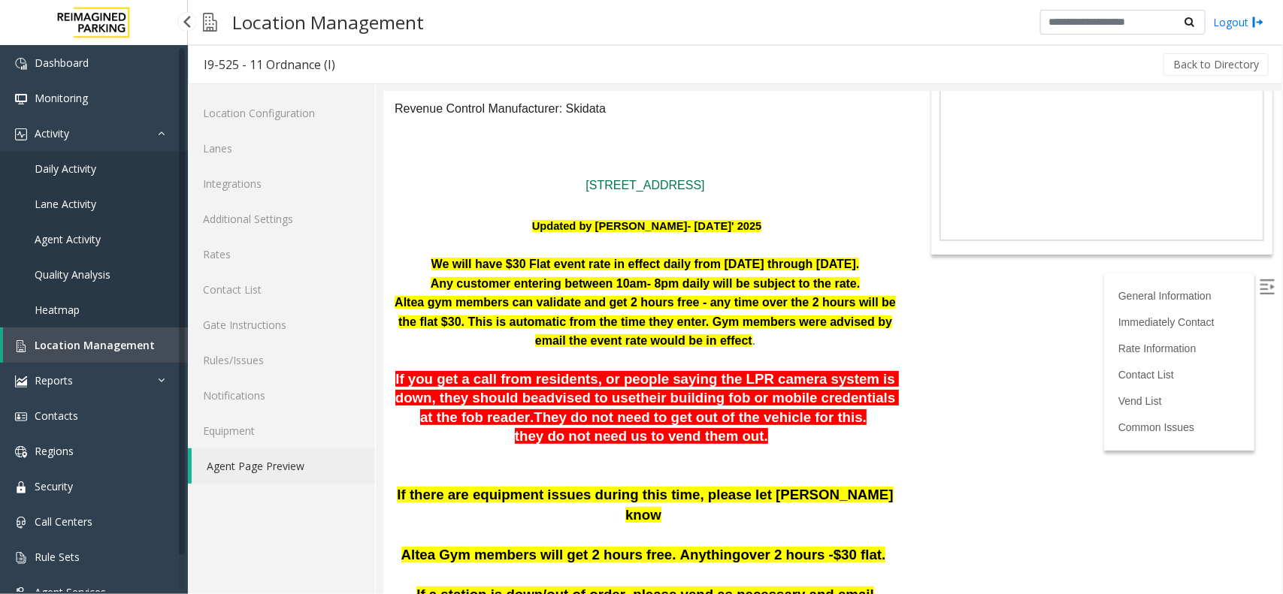
copy div "We will have $30 Flat event rate in effect daily from [DATE] through [DATE]. An…"
drag, startPoint x: 397, startPoint y: 73, endPoint x: 382, endPoint y: 68, distance: 15.9
click at [397, 73] on div "Back to Directory" at bounding box center [810, 65] width 921 height 38
drag, startPoint x: 333, startPoint y: 62, endPoint x: 203, endPoint y: 61, distance: 130.0
click at [203, 61] on h3 "I9-525 - 11 Ordnance (I)" at bounding box center [270, 64] width 162 height 35
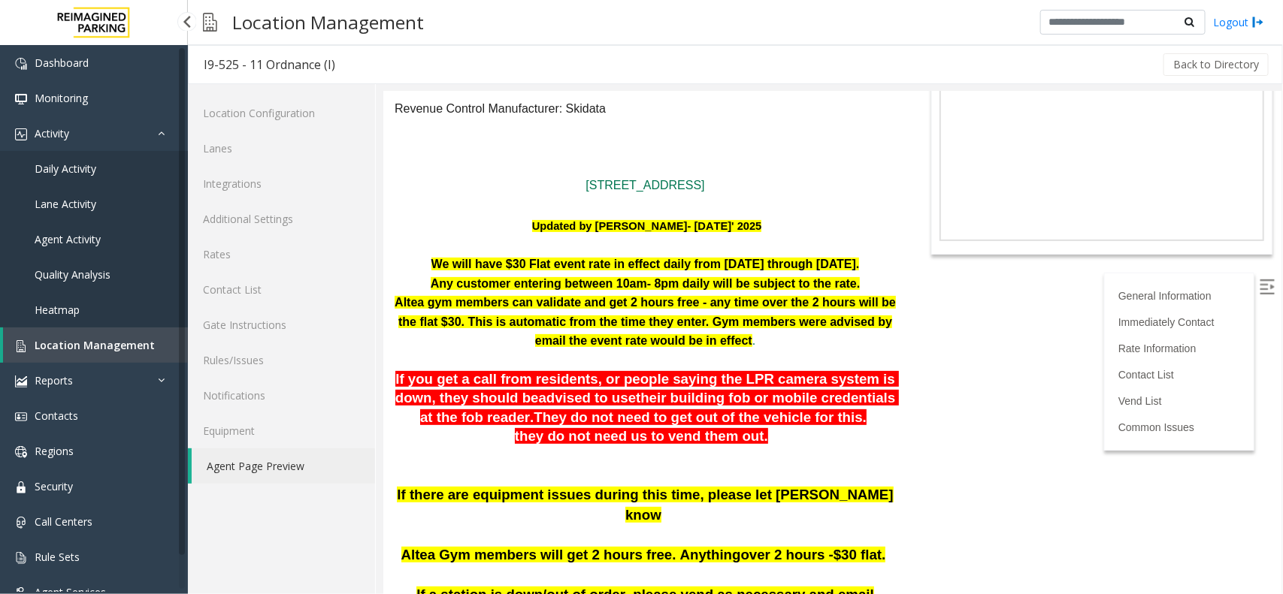
copy div "I9-525 - 11 Ordnance (I)"
click at [1004, 435] on body "I9-525 - 11 Ordnance (I) General Information Revenue Control Manufacturer: Skid…" at bounding box center [831, 248] width 898 height 503
drag, startPoint x: 1249, startPoint y: 289, endPoint x: 1020, endPoint y: 420, distance: 264.2
click at [1259, 289] on img at bounding box center [1266, 286] width 15 height 15
